Goal: Task Accomplishment & Management: Use online tool/utility

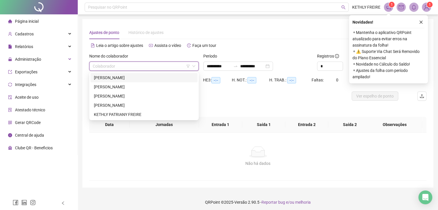
click at [142, 81] on div "[PERSON_NAME]" at bounding box center [144, 78] width 100 height 6
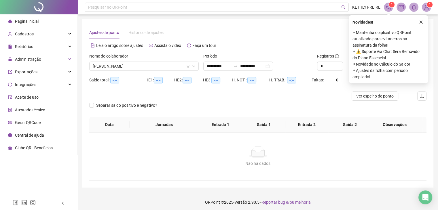
drag, startPoint x: 420, startPoint y: 21, endPoint x: 414, endPoint y: 22, distance: 5.9
click at [419, 20] on button "button" at bounding box center [421, 22] width 7 height 7
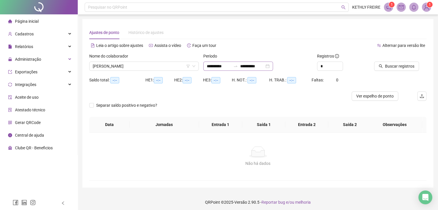
click at [273, 69] on div "**********" at bounding box center [238, 66] width 70 height 9
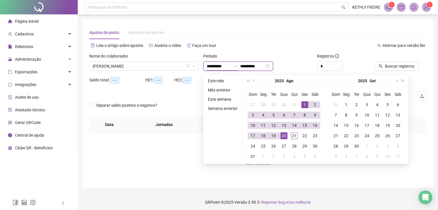
type input "**********"
click at [306, 102] on div "1" at bounding box center [305, 104] width 7 height 7
type input "**********"
click at [295, 133] on div "21" at bounding box center [294, 136] width 7 height 7
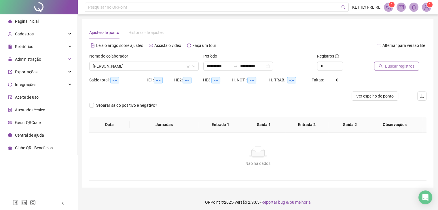
click at [394, 64] on span "Buscar registros" at bounding box center [399, 66] width 29 height 6
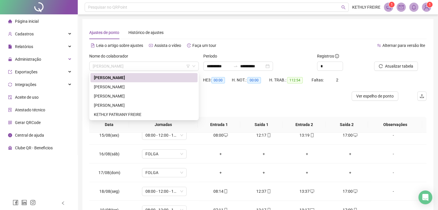
drag, startPoint x: 160, startPoint y: 66, endPoint x: 138, endPoint y: 51, distance: 26.9
click at [160, 67] on span "[PERSON_NAME]" at bounding box center [144, 66] width 103 height 9
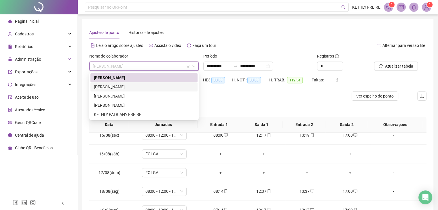
click at [152, 87] on div "[PERSON_NAME]" at bounding box center [144, 87] width 100 height 6
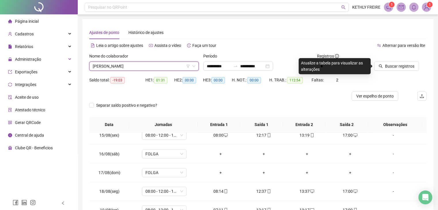
click at [123, 67] on span "[PERSON_NAME]" at bounding box center [144, 66] width 103 height 9
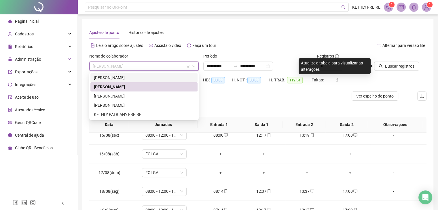
click at [118, 79] on div "[PERSON_NAME]" at bounding box center [144, 78] width 100 height 6
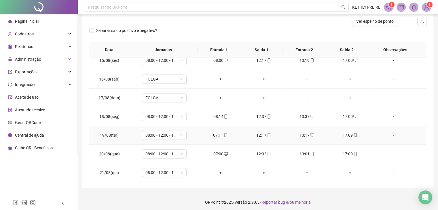
scroll to position [77, 0]
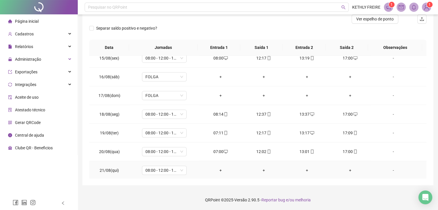
drag, startPoint x: 213, startPoint y: 171, endPoint x: 214, endPoint y: 174, distance: 3.0
click at [214, 172] on div "+" at bounding box center [221, 170] width 34 height 6
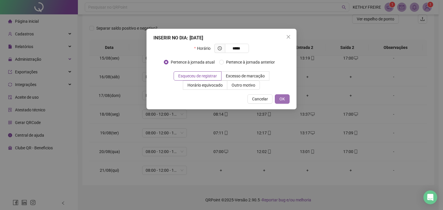
type input "*****"
click at [285, 98] on button "OK" at bounding box center [282, 99] width 15 height 9
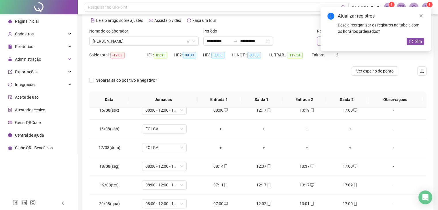
scroll to position [0, 0]
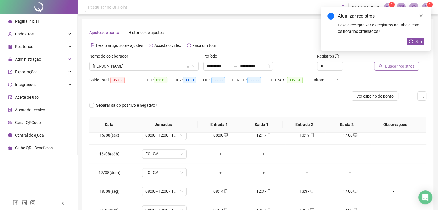
click at [390, 70] on button "Buscar registros" at bounding box center [396, 66] width 45 height 9
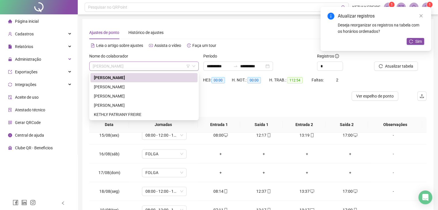
click at [152, 69] on span "[PERSON_NAME]" at bounding box center [144, 66] width 103 height 9
click at [151, 88] on div "[PERSON_NAME]" at bounding box center [144, 87] width 100 height 6
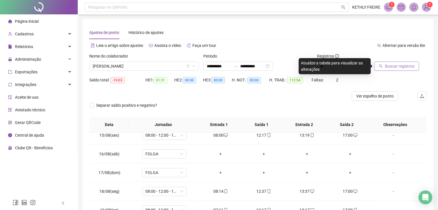
click at [389, 67] on span "Buscar registros" at bounding box center [399, 66] width 29 height 6
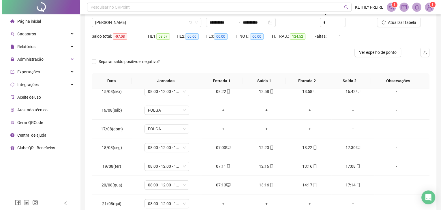
scroll to position [58, 0]
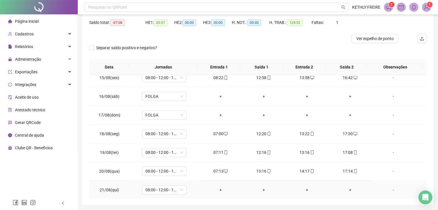
drag, startPoint x: 220, startPoint y: 189, endPoint x: 218, endPoint y: 186, distance: 3.4
click at [220, 189] on div "+" at bounding box center [221, 190] width 34 height 6
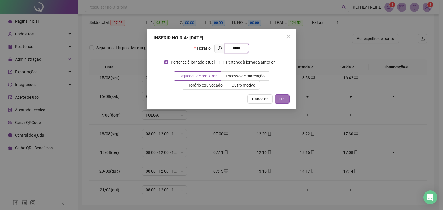
type input "*****"
click at [287, 102] on button "OK" at bounding box center [282, 99] width 15 height 9
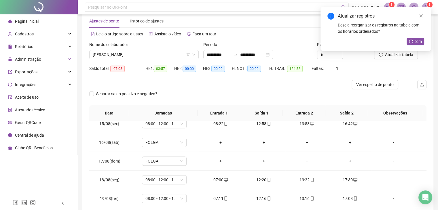
scroll to position [0, 0]
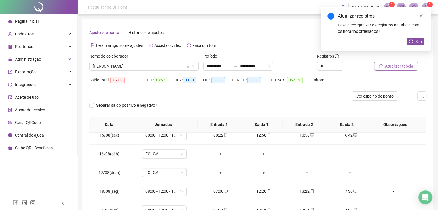
click at [386, 68] on button "Atualizar tabela" at bounding box center [396, 66] width 44 height 9
click at [159, 69] on span "[PERSON_NAME]" at bounding box center [144, 66] width 103 height 9
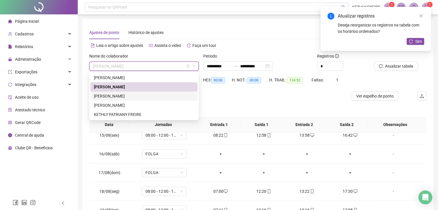
click at [147, 90] on div "Alex De Andrade Dias CLESSIO VICENTE DE SOUZA JOSÉ DE RIBAMAR FERREIRA REIS JOS…" at bounding box center [144, 96] width 107 height 46
click at [146, 98] on div "[PERSON_NAME]" at bounding box center [144, 96] width 100 height 6
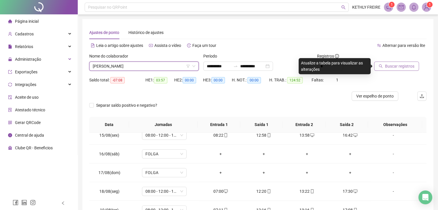
click at [391, 69] on span "Buscar registros" at bounding box center [399, 66] width 29 height 6
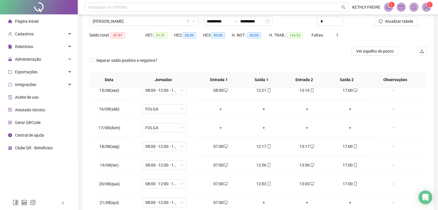
scroll to position [29, 0]
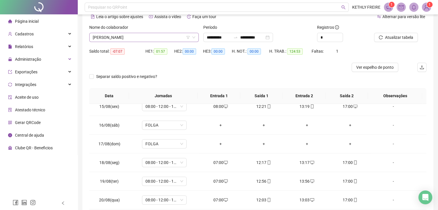
click at [158, 39] on span "[PERSON_NAME]" at bounding box center [144, 37] width 103 height 9
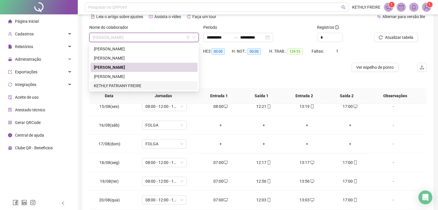
click at [159, 88] on div "KETHLY PATRIANY FREIRE" at bounding box center [144, 86] width 100 height 6
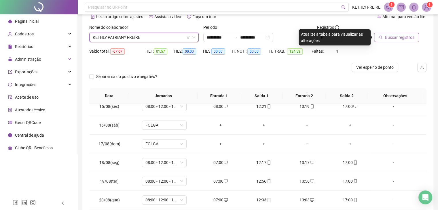
click at [390, 37] on span "Buscar registros" at bounding box center [399, 37] width 29 height 6
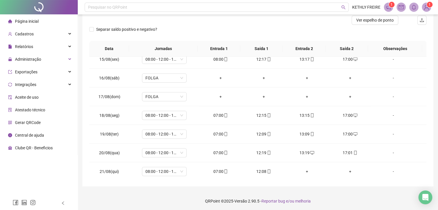
scroll to position [77, 0]
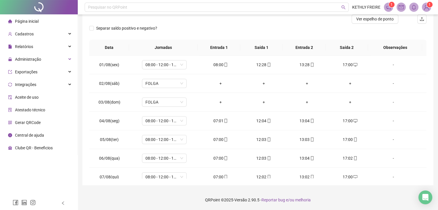
scroll to position [269, 0]
